Goal: Task Accomplishment & Management: Use online tool/utility

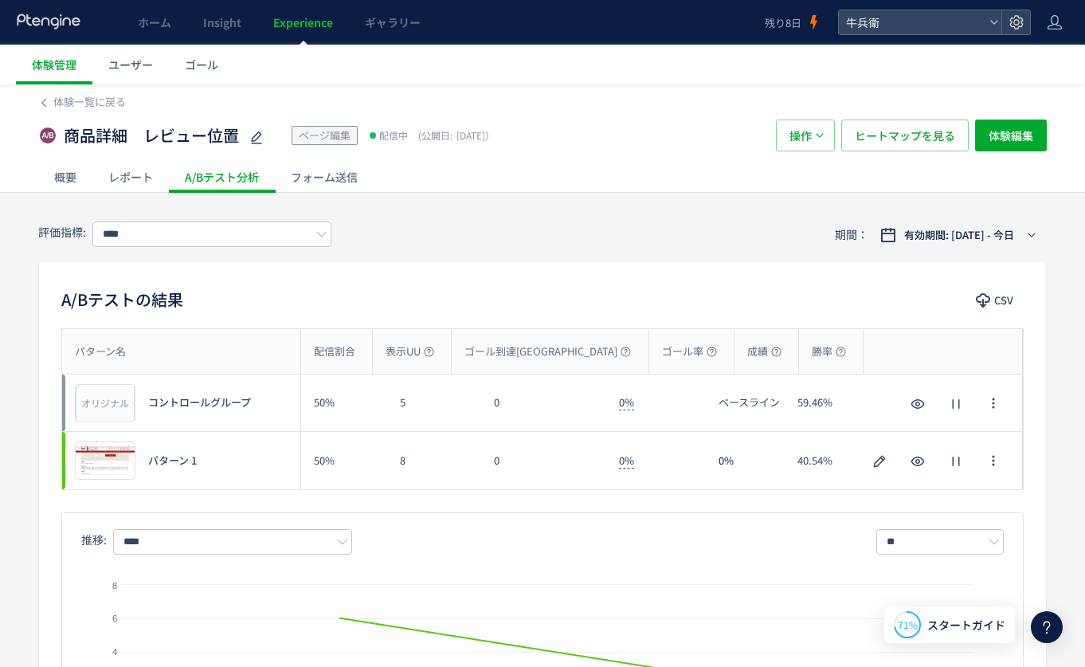
click at [36, 24] on icon at bounding box center [49, 22] width 66 height 16
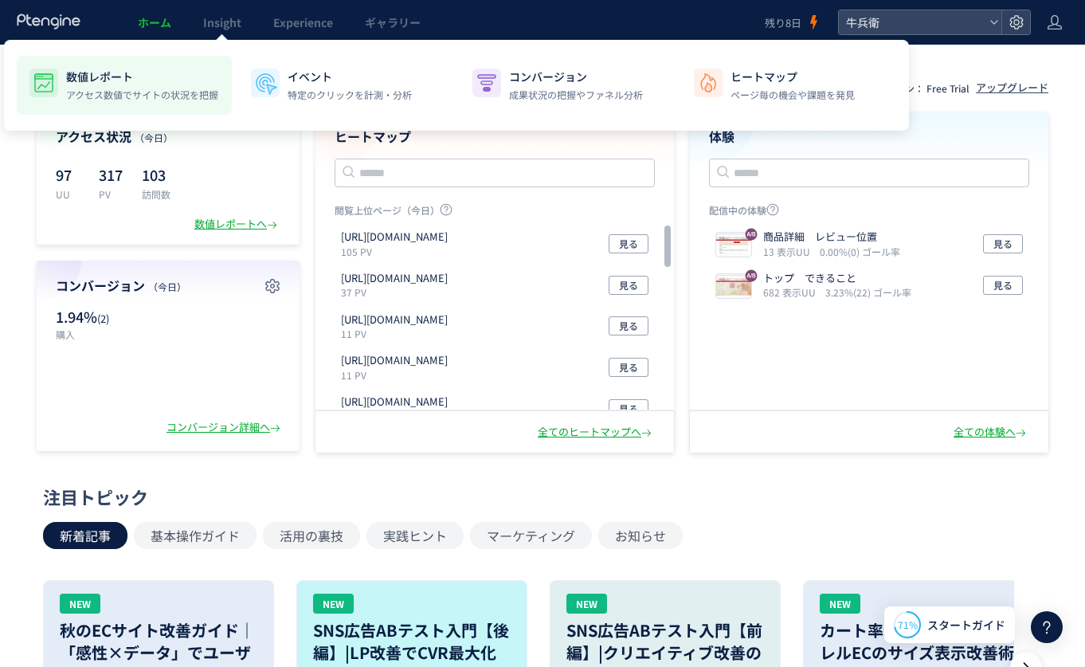
click at [238, 62] on li "数値レポート アクセス数値でサイトの状況を把握" at bounding box center [345, 85] width 215 height 59
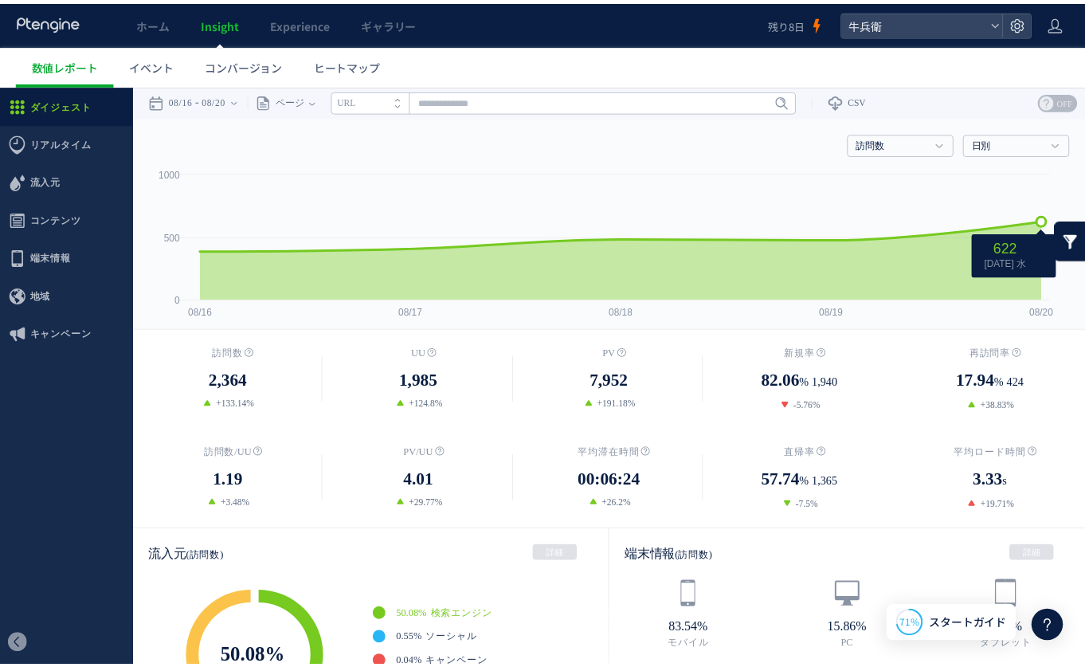
scroll to position [58, 0]
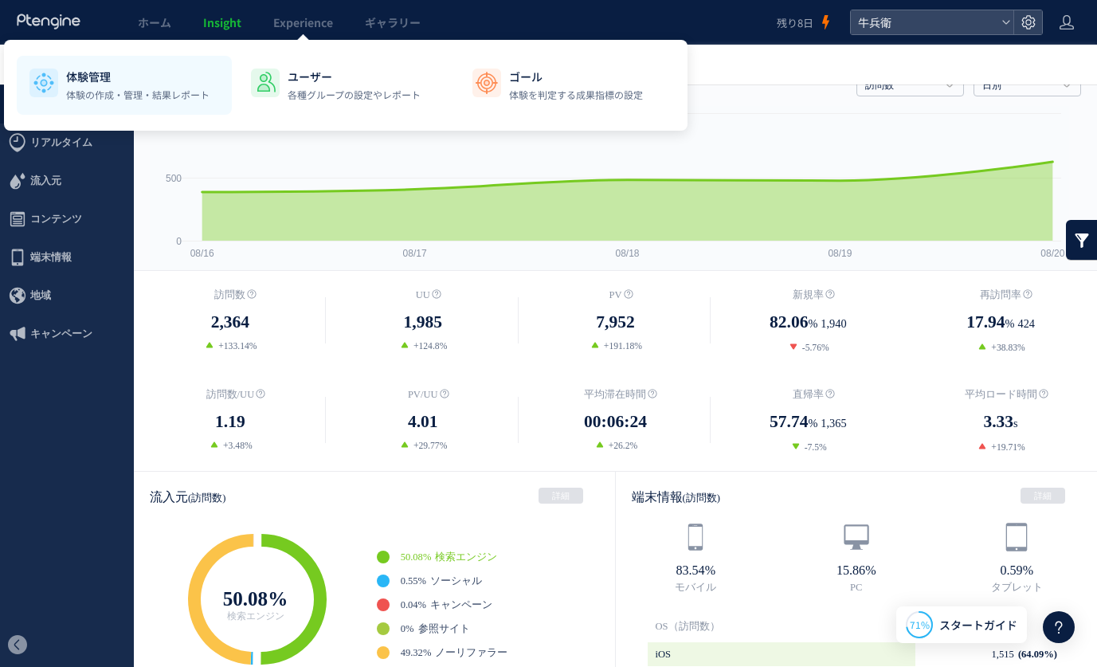
click at [238, 66] on li "体験管理 体験の作成・管理・結果レポート" at bounding box center [345, 85] width 215 height 59
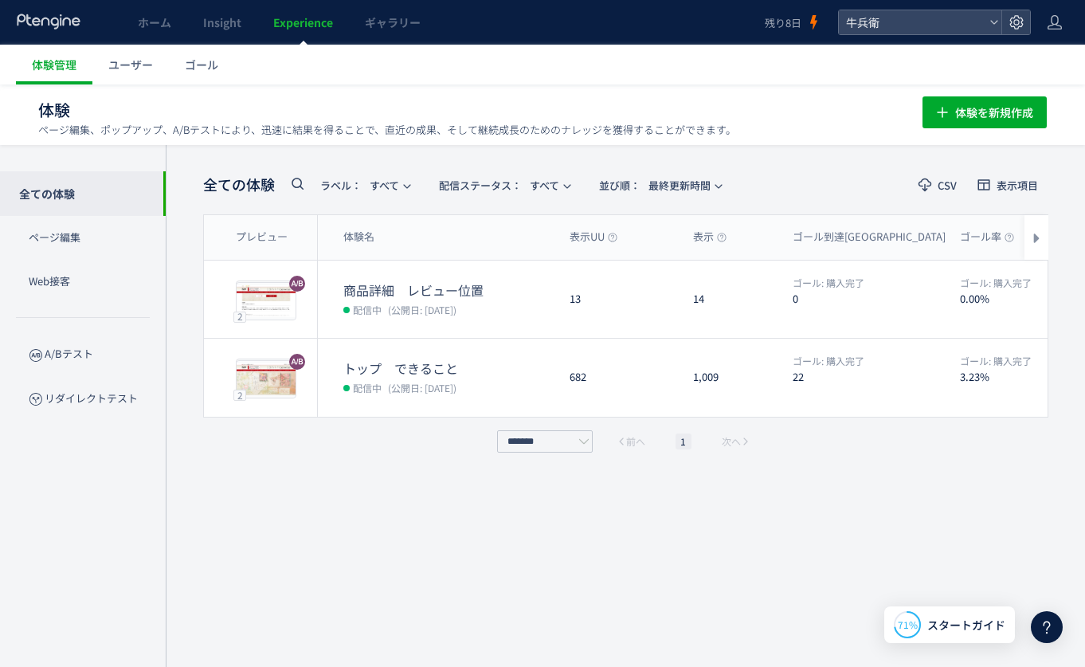
scroll to position [1, 0]
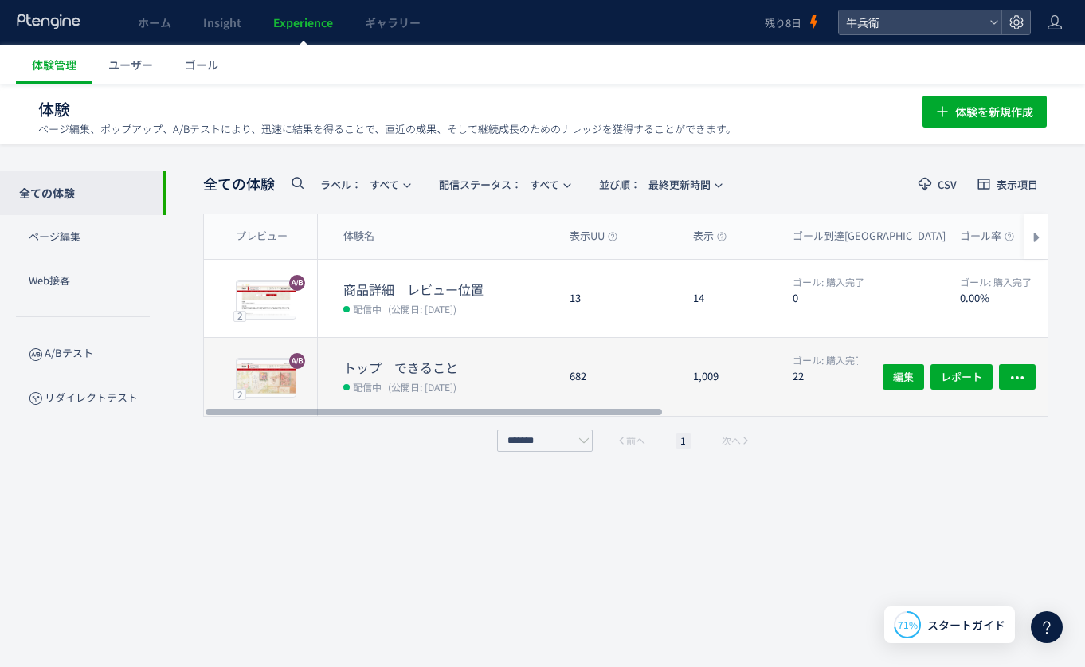
click at [531, 348] on div "トップ　できること 配信中 (公開日: 2025/08/16)" at bounding box center [437, 377] width 239 height 78
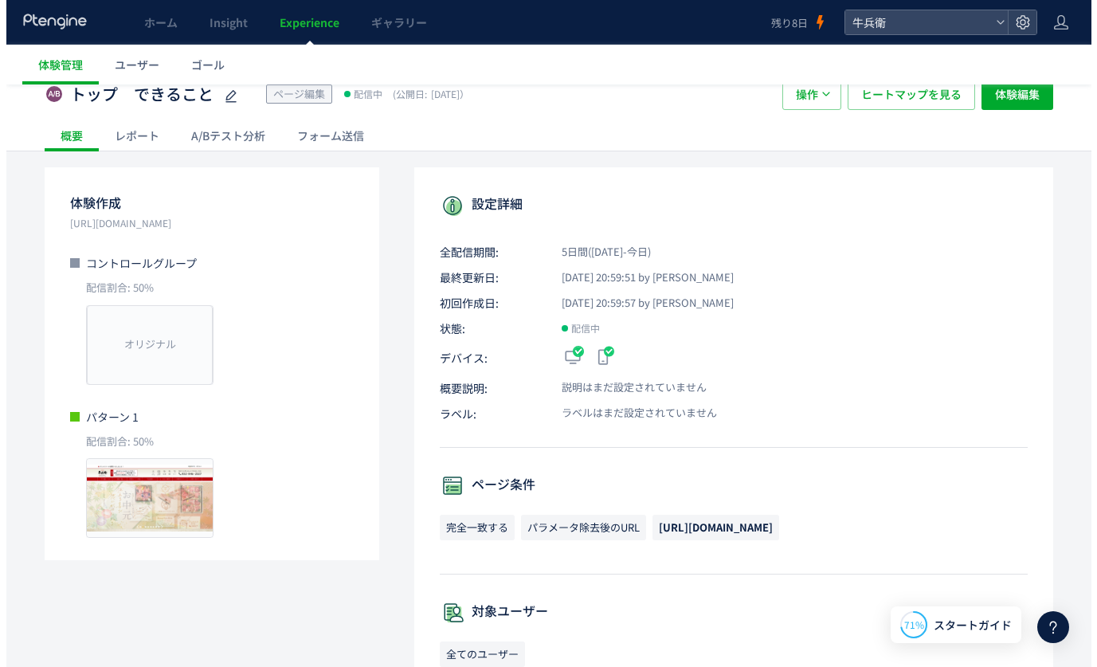
scroll to position [59, 0]
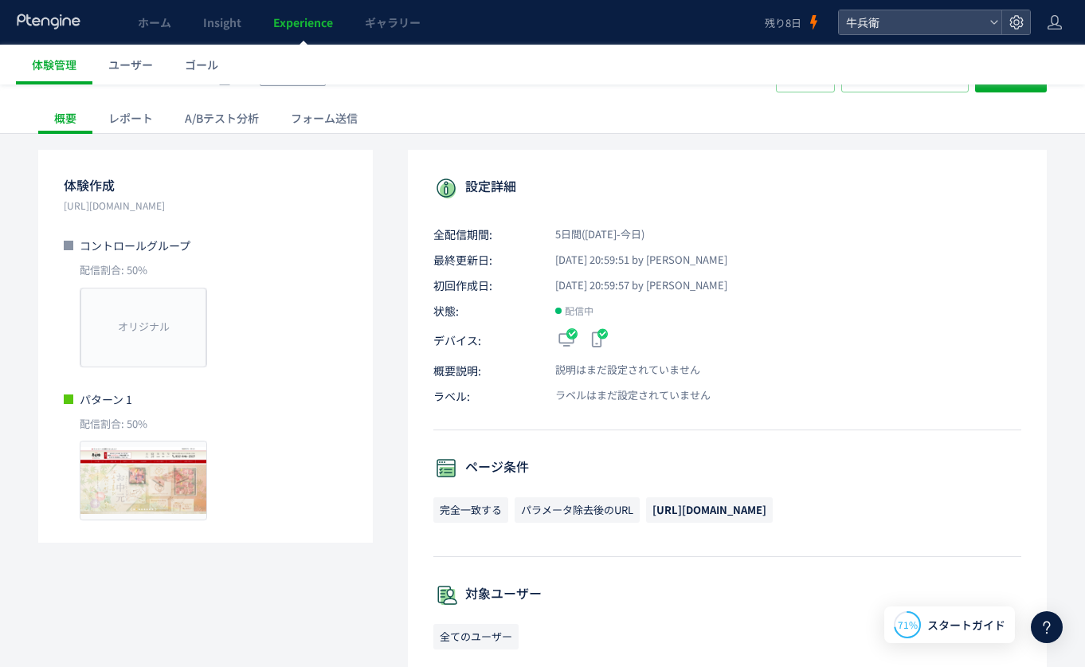
click at [233, 108] on div "A/Bテスト分析" at bounding box center [222, 118] width 106 height 32
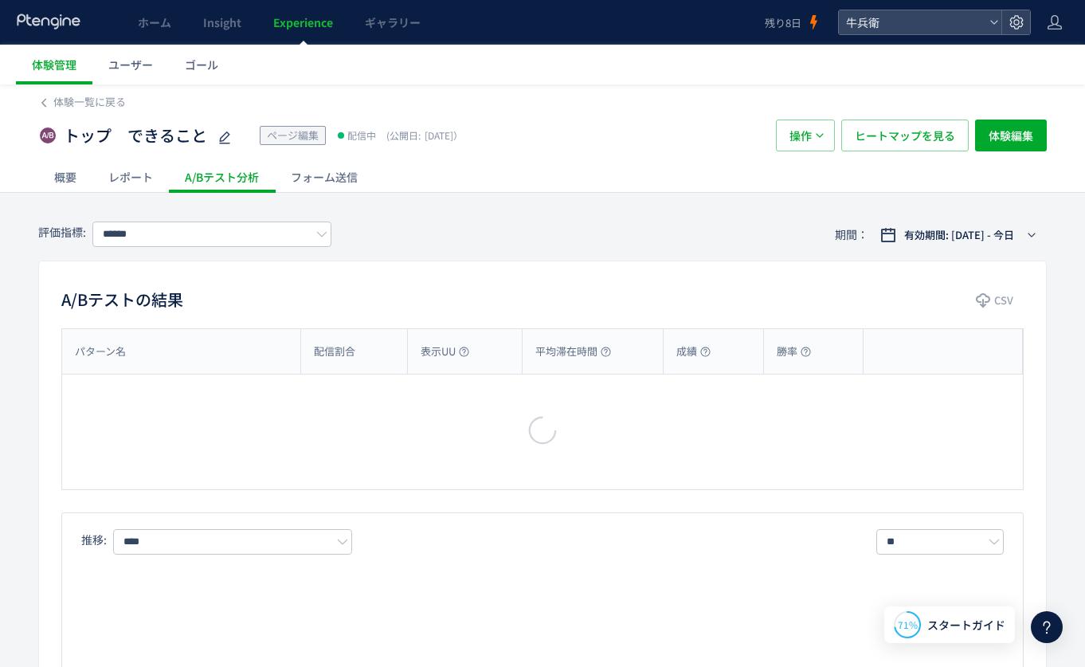
type input "****"
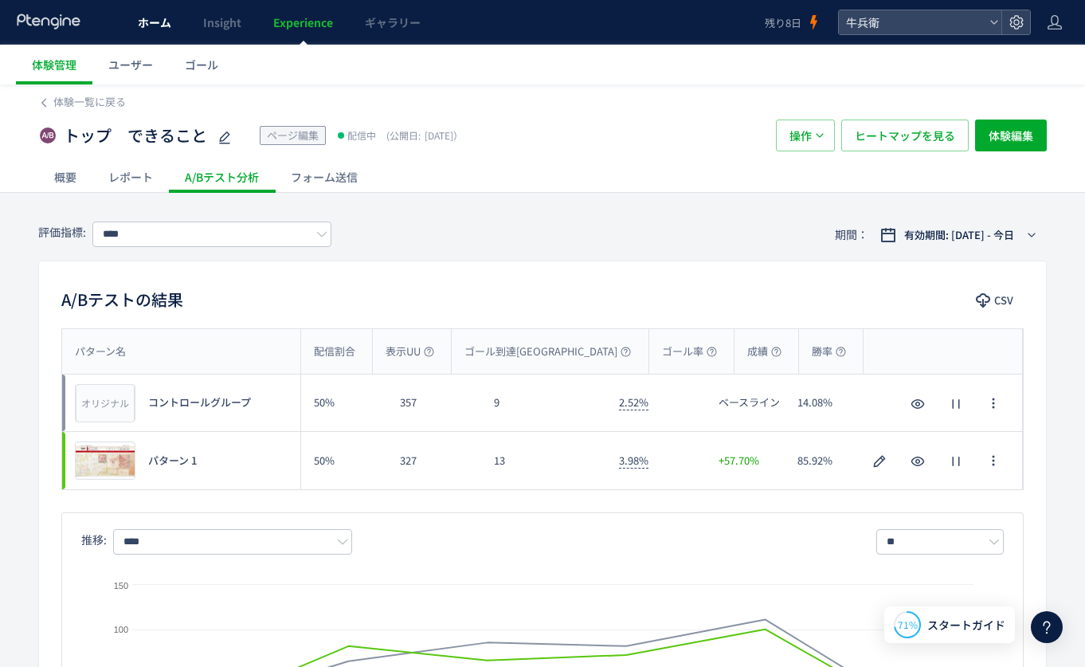
click at [142, 29] on span "ホーム" at bounding box center [154, 22] width 33 height 16
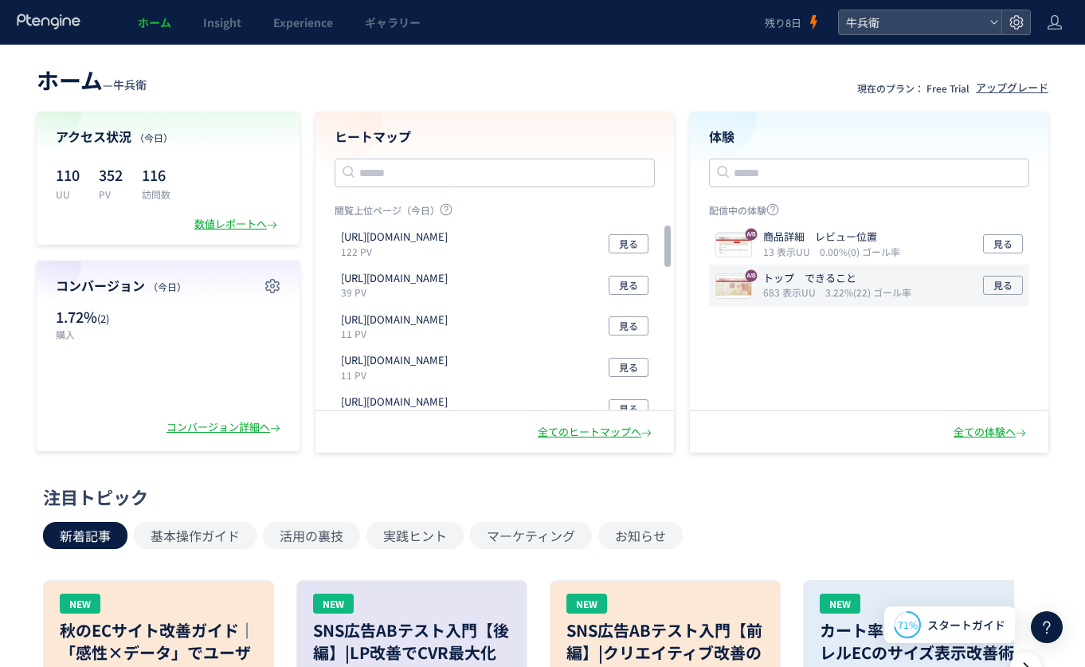
click at [863, 296] on icon "3.22%(22) ゴール率" at bounding box center [869, 292] width 86 height 14
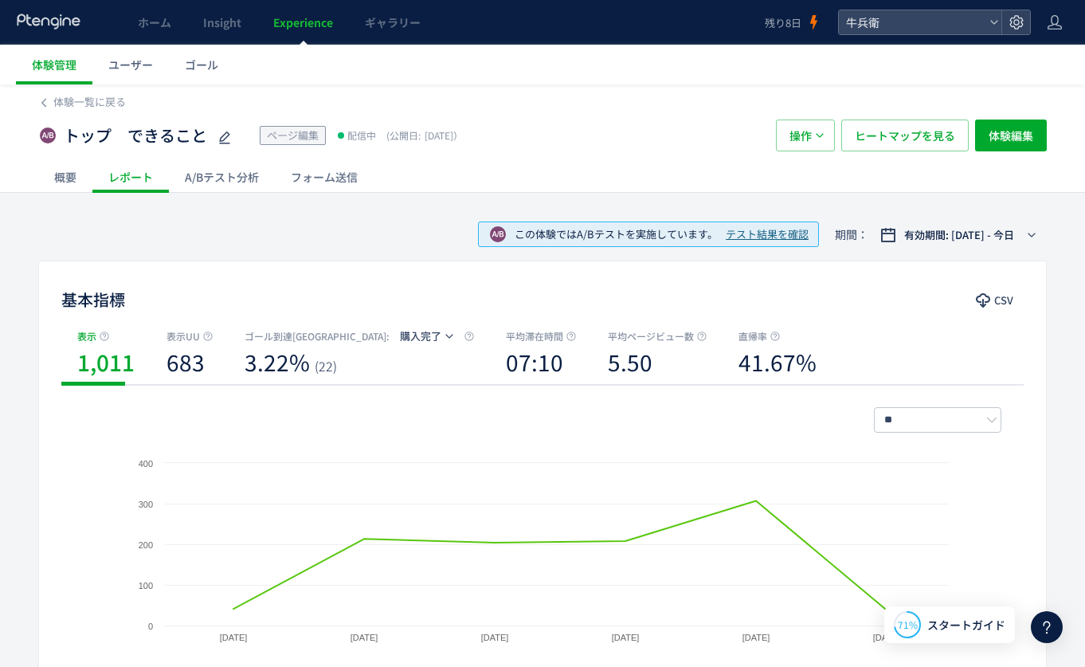
click at [215, 181] on div "A/Bテスト分析" at bounding box center [222, 177] width 106 height 32
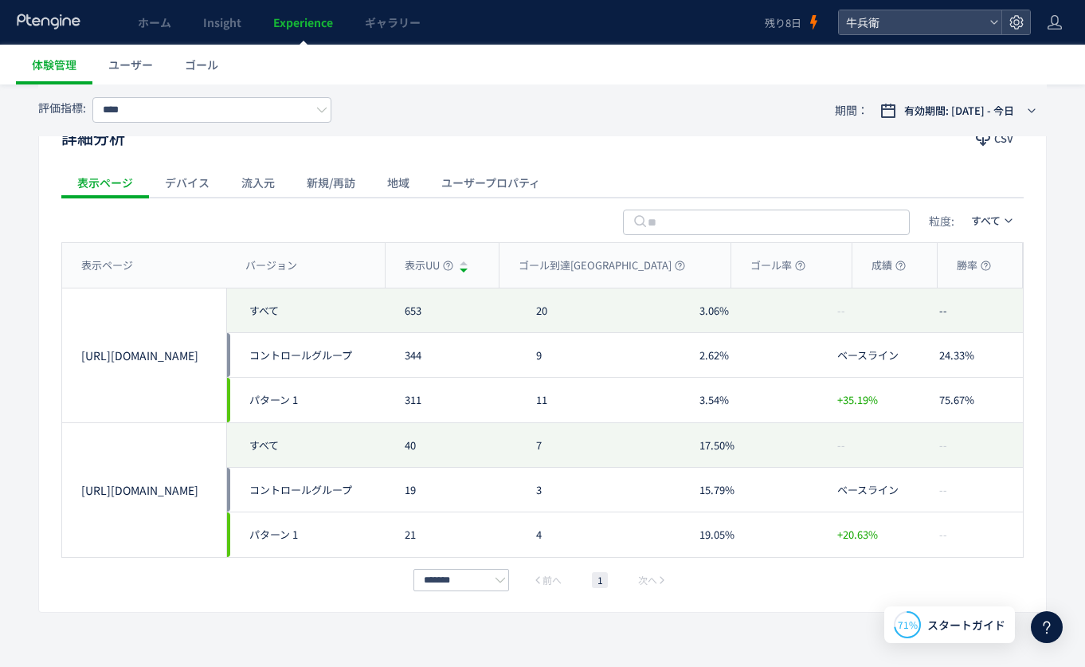
scroll to position [736, 0]
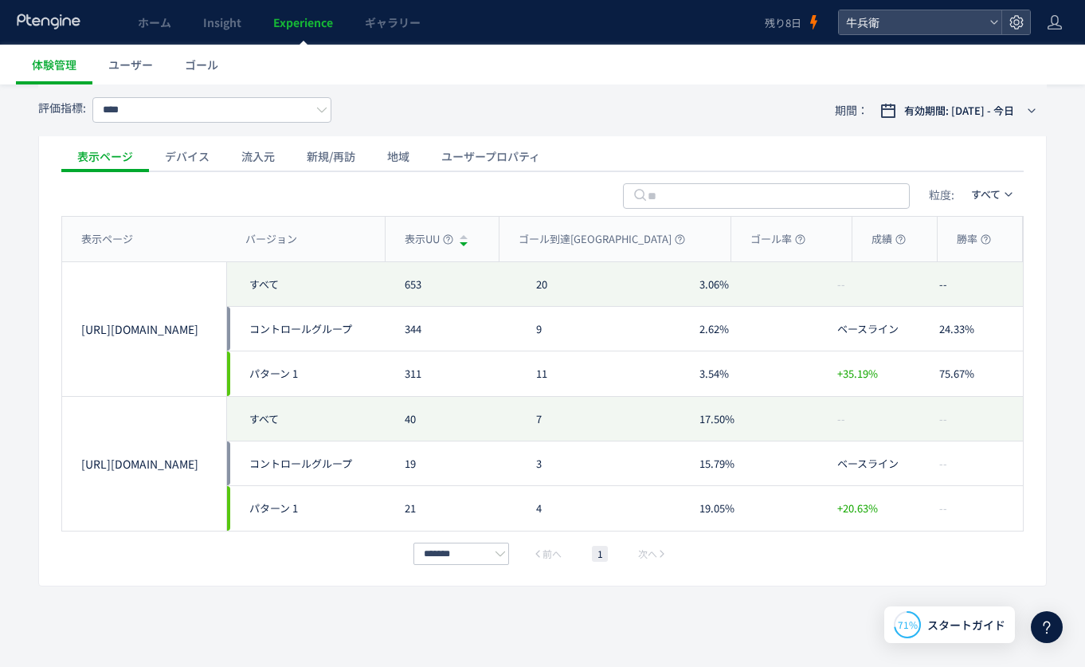
click at [56, 27] on use at bounding box center [48, 21] width 63 height 15
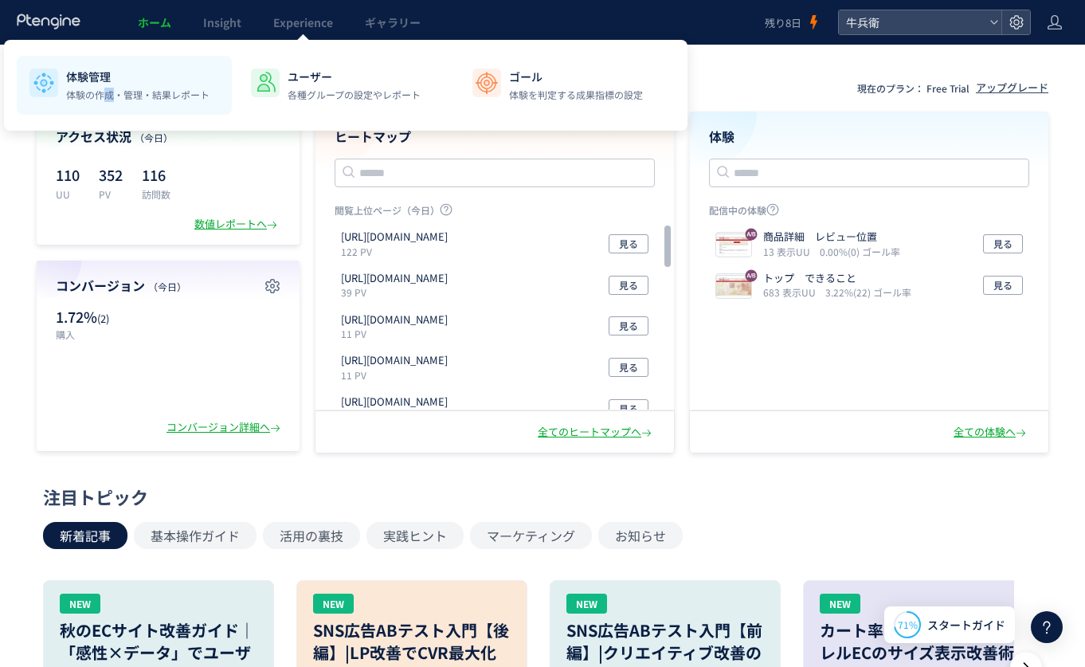
click at [108, 92] on p "体験の作成・管理・結果レポート" at bounding box center [137, 95] width 143 height 14
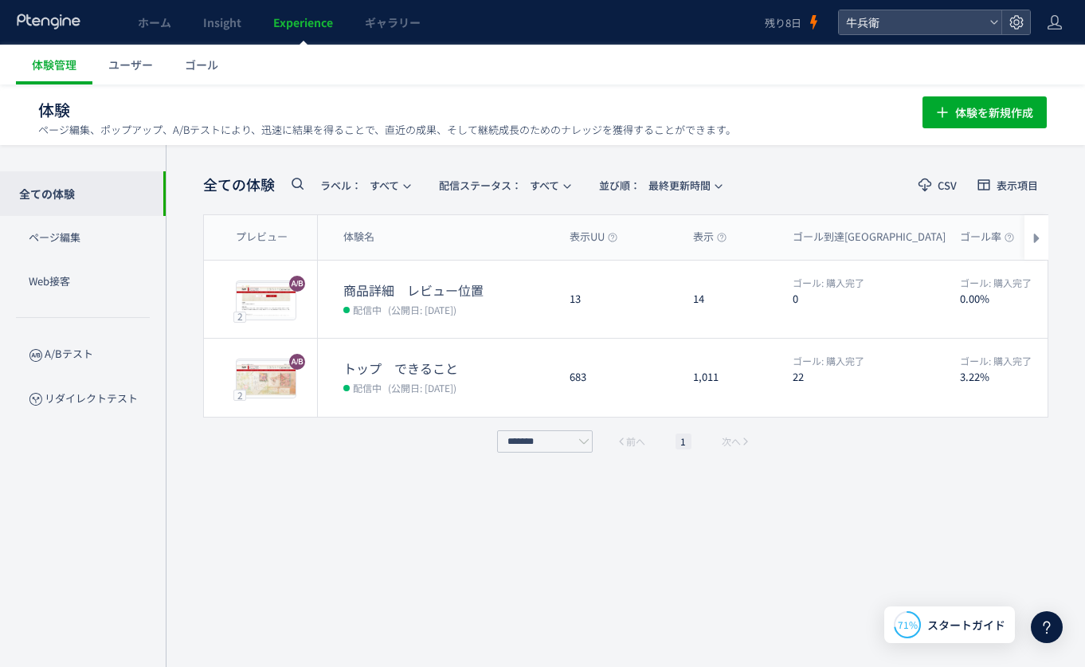
scroll to position [1, 0]
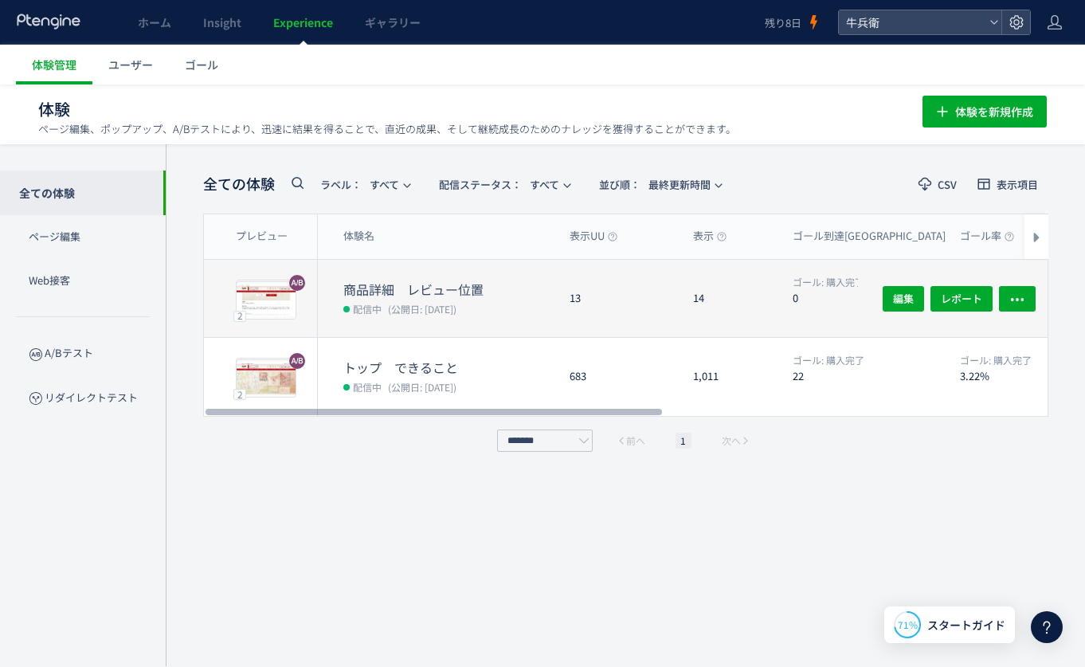
click at [616, 316] on div "13" at bounding box center [619, 298] width 124 height 77
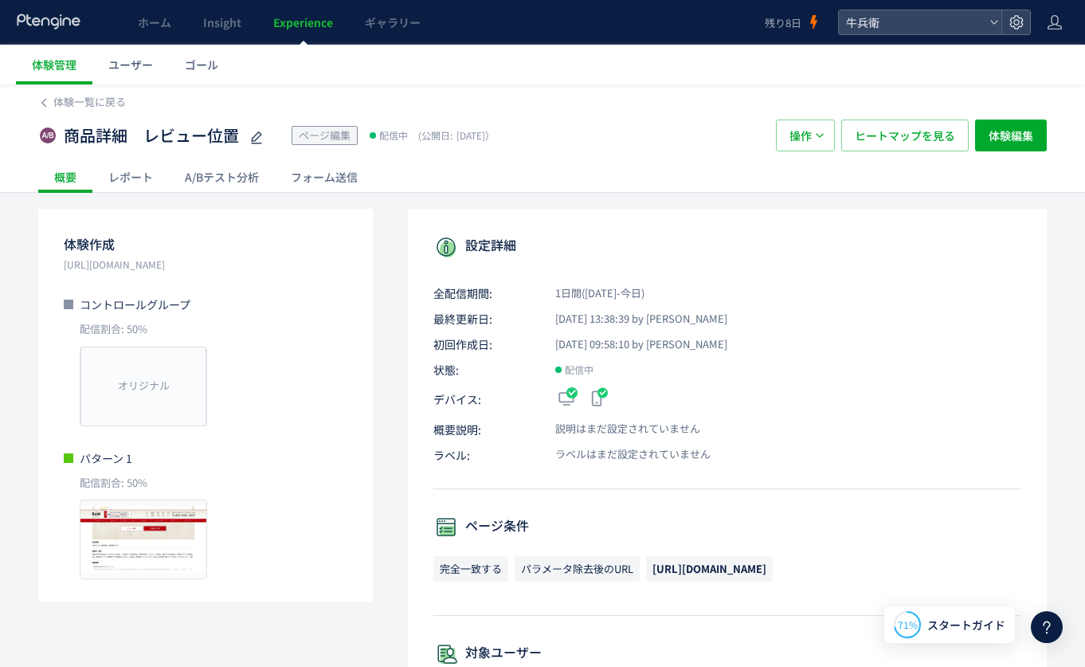
click at [208, 185] on div "A/Bテスト分析" at bounding box center [222, 177] width 106 height 32
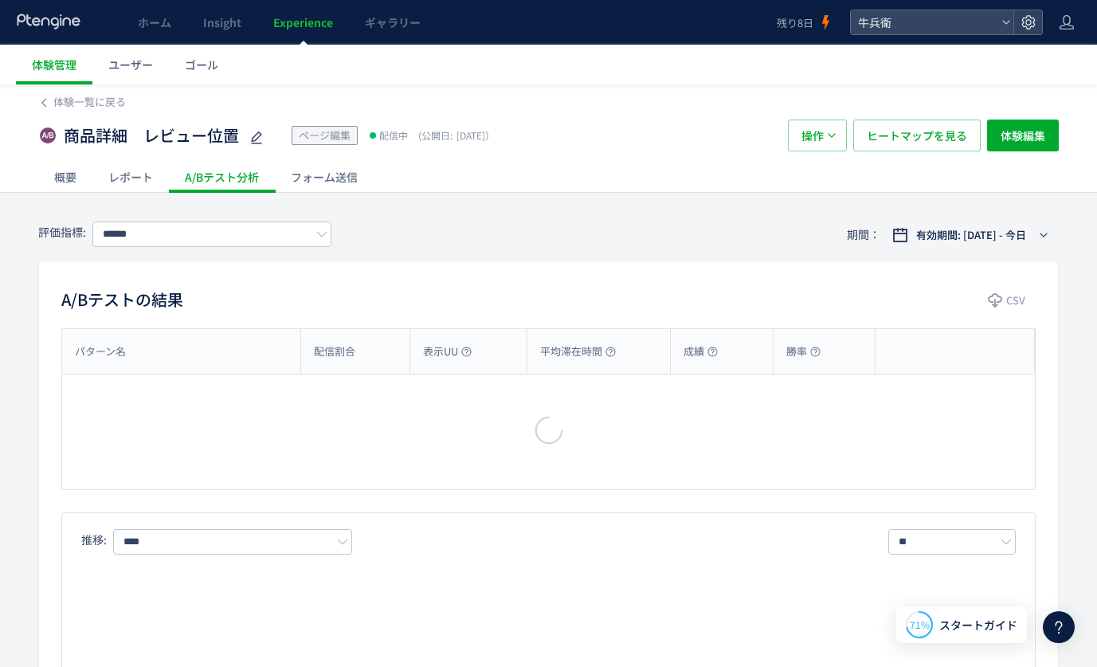
type input "****"
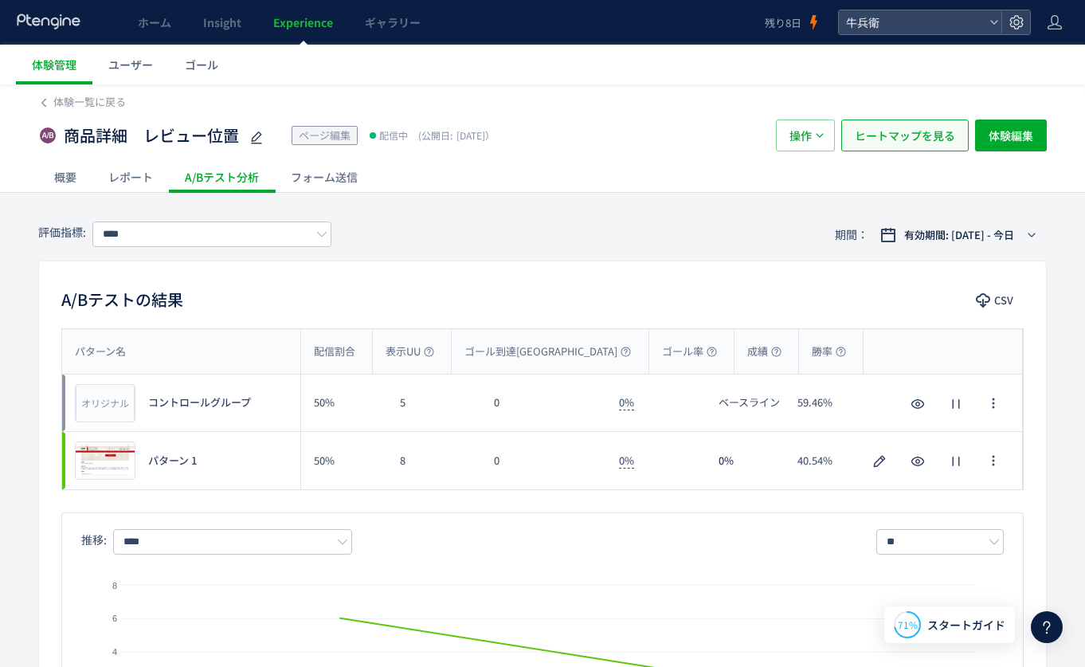
click at [947, 146] on span "ヒートマップを見る" at bounding box center [905, 136] width 100 height 32
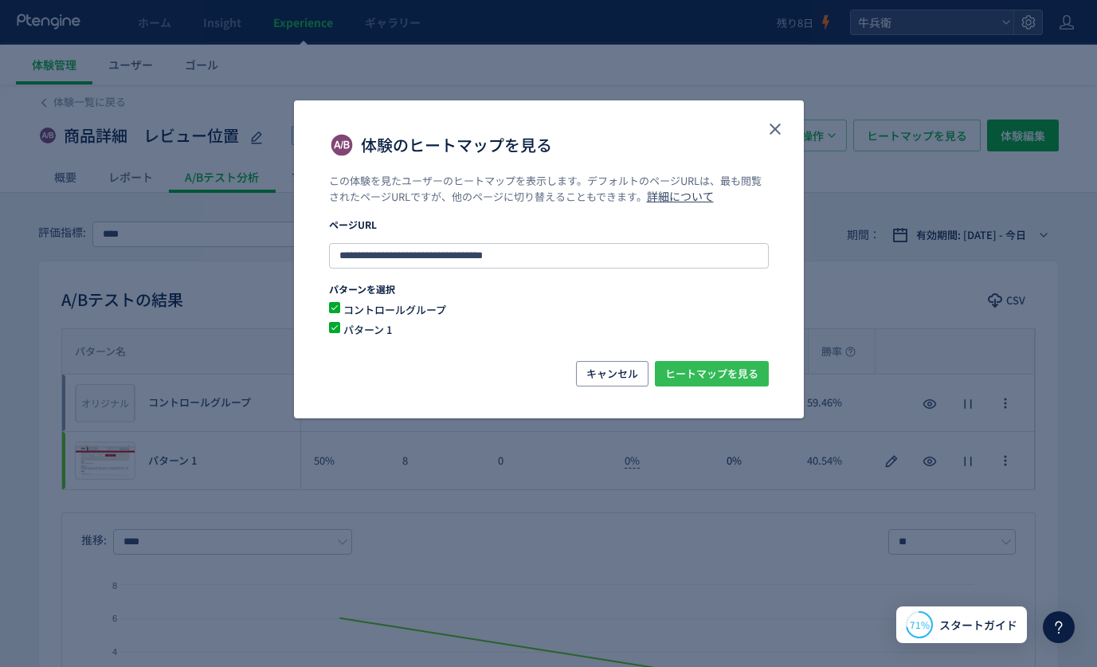
click at [729, 371] on span "ヒートマップを見る" at bounding box center [711, 374] width 93 height 26
click at [776, 120] on icon "close" at bounding box center [775, 129] width 19 height 19
